Goal: Task Accomplishment & Management: Use online tool/utility

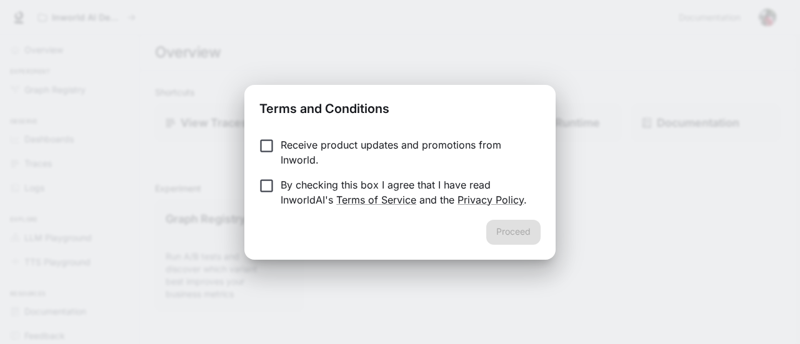
click at [319, 148] on p "Receive product updates and promotions from Inworld." at bounding box center [406, 153] width 250 height 30
click at [515, 236] on button "Proceed" at bounding box center [513, 232] width 54 height 25
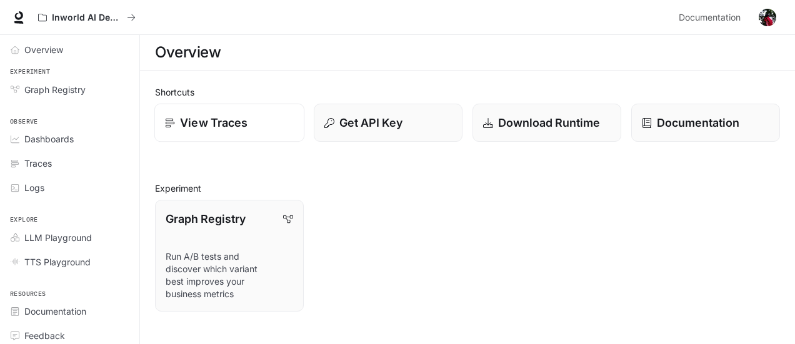
click at [238, 129] on p "View Traces" at bounding box center [214, 122] width 68 height 17
